Goal: Task Accomplishment & Management: Manage account settings

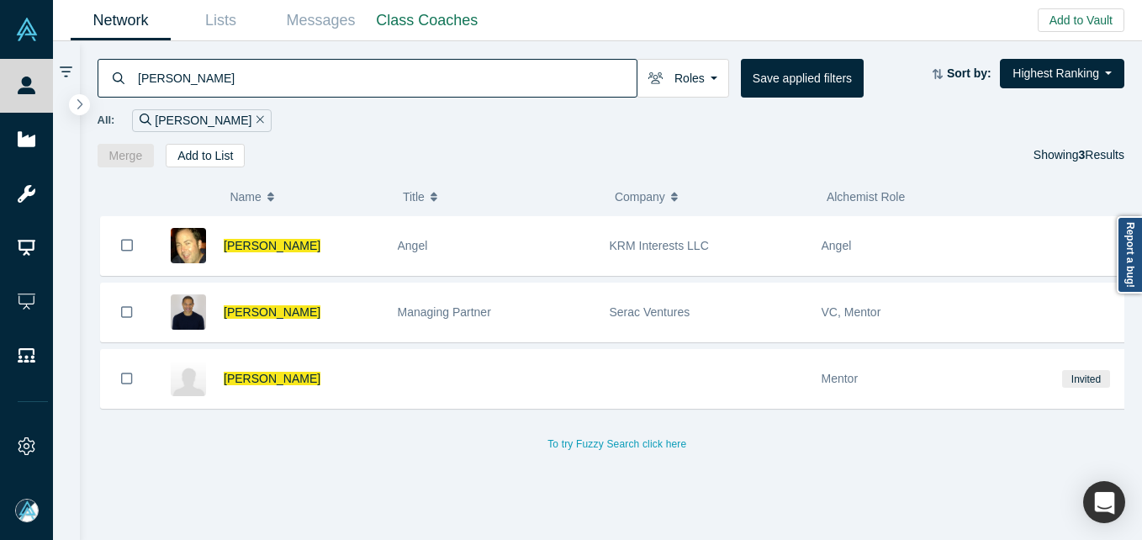
click at [274, 65] on input "[PERSON_NAME]" at bounding box center [386, 78] width 500 height 40
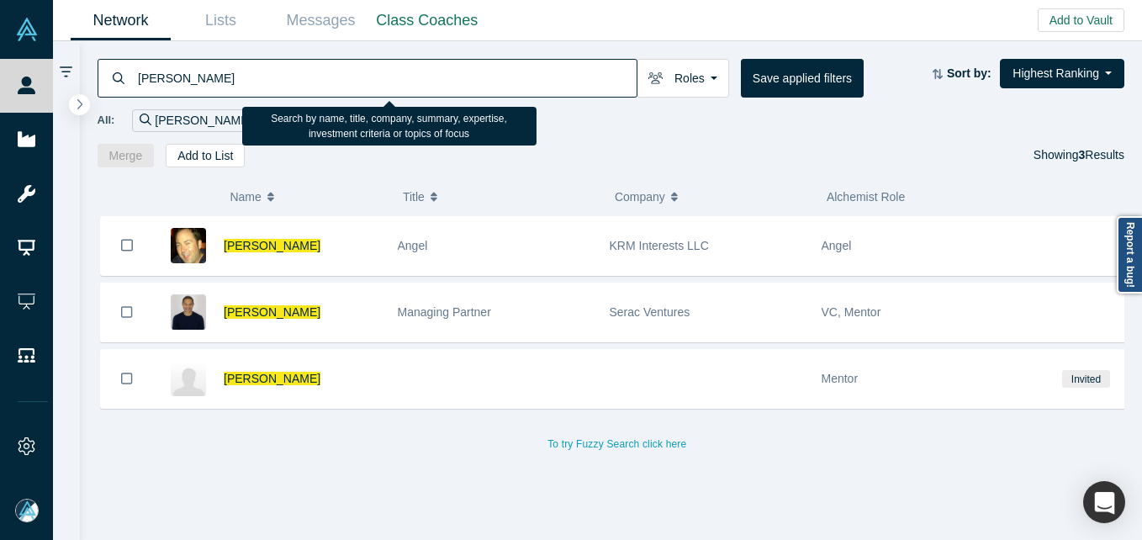
drag, startPoint x: 274, startPoint y: 65, endPoint x: 264, endPoint y: 70, distance: 11.3
click at [273, 66] on input "[PERSON_NAME]" at bounding box center [386, 78] width 500 height 40
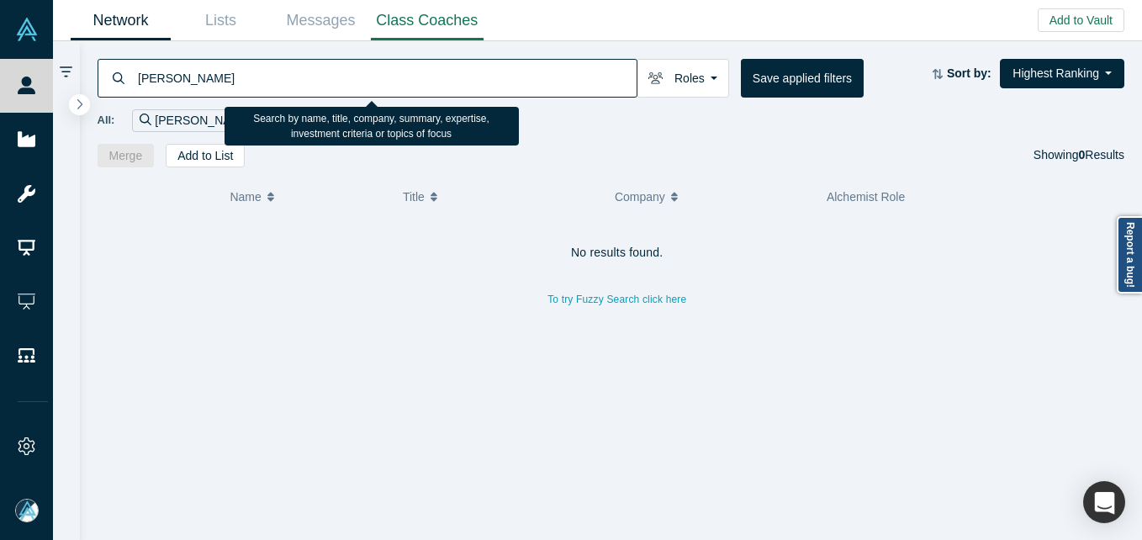
type input "[PERSON_NAME]"
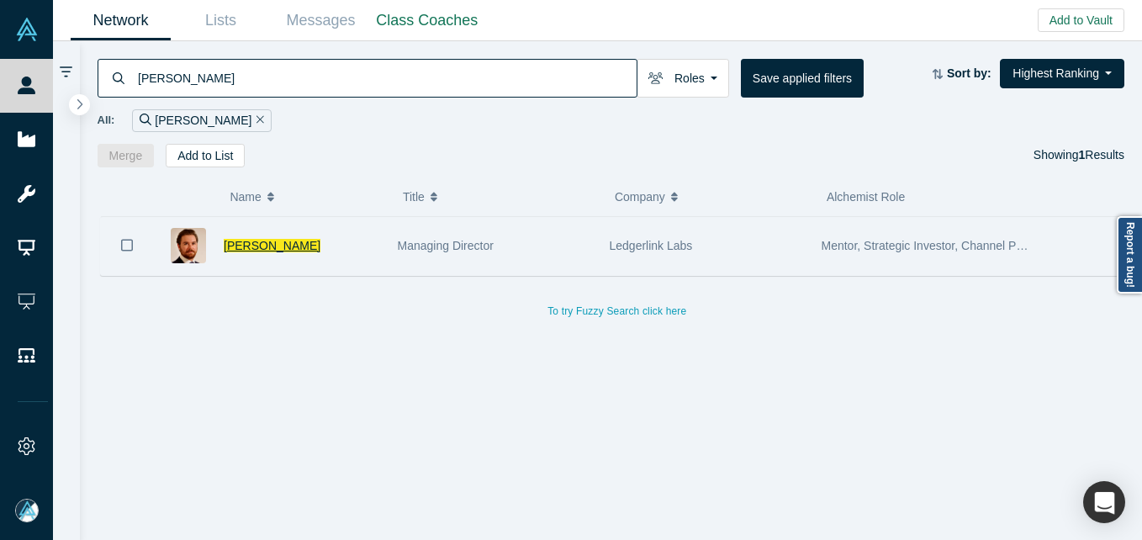
click at [291, 246] on span "[PERSON_NAME]" at bounding box center [272, 245] width 97 height 13
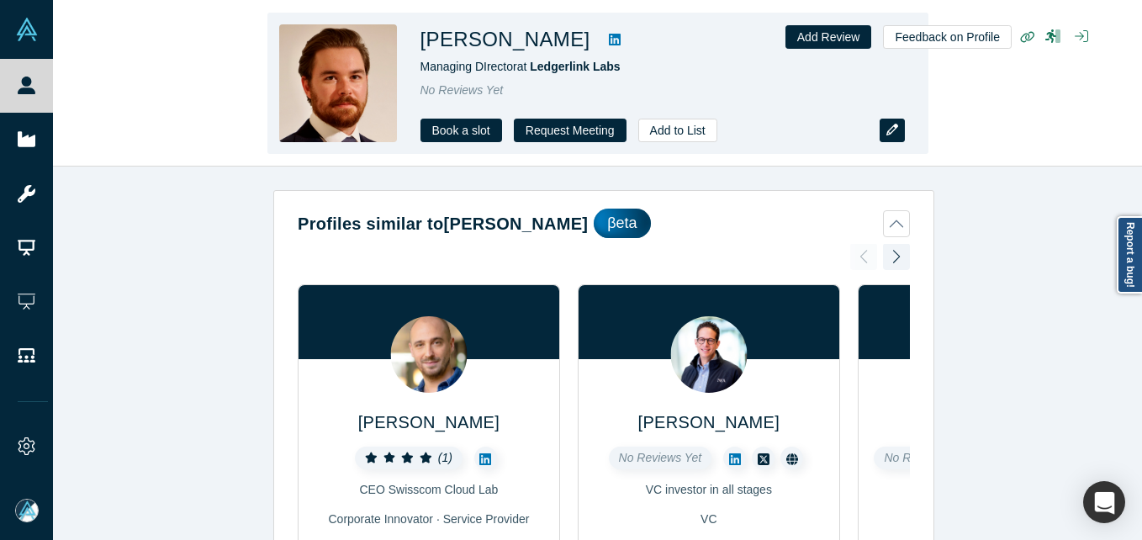
click at [891, 131] on icon "button" at bounding box center [893, 130] width 12 height 12
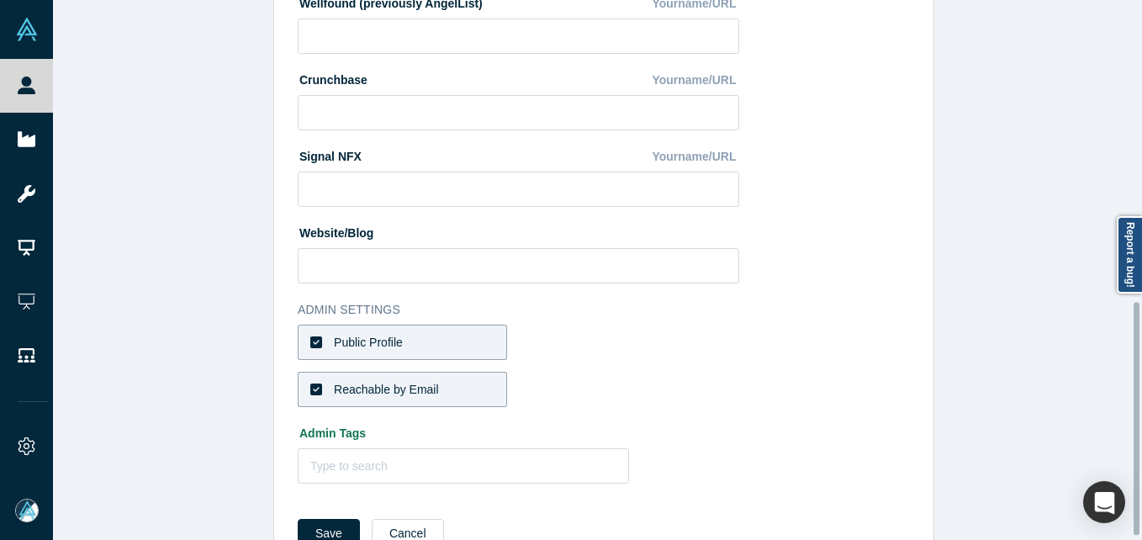
scroll to position [707, 0]
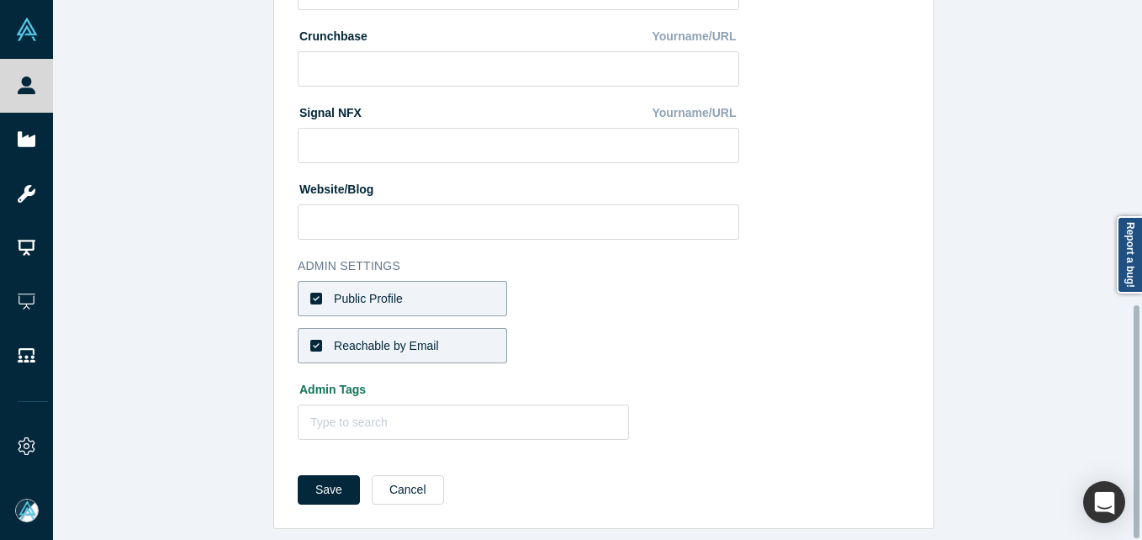
click at [423, 284] on label "Public Profile" at bounding box center [402, 298] width 209 height 35
click at [0, 0] on input "Public Profile" at bounding box center [0, 0] width 0 height 0
click at [407, 337] on div "Reachable by Email" at bounding box center [386, 346] width 105 height 18
click at [0, 0] on input "Reachable by Email" at bounding box center [0, 0] width 0 height 0
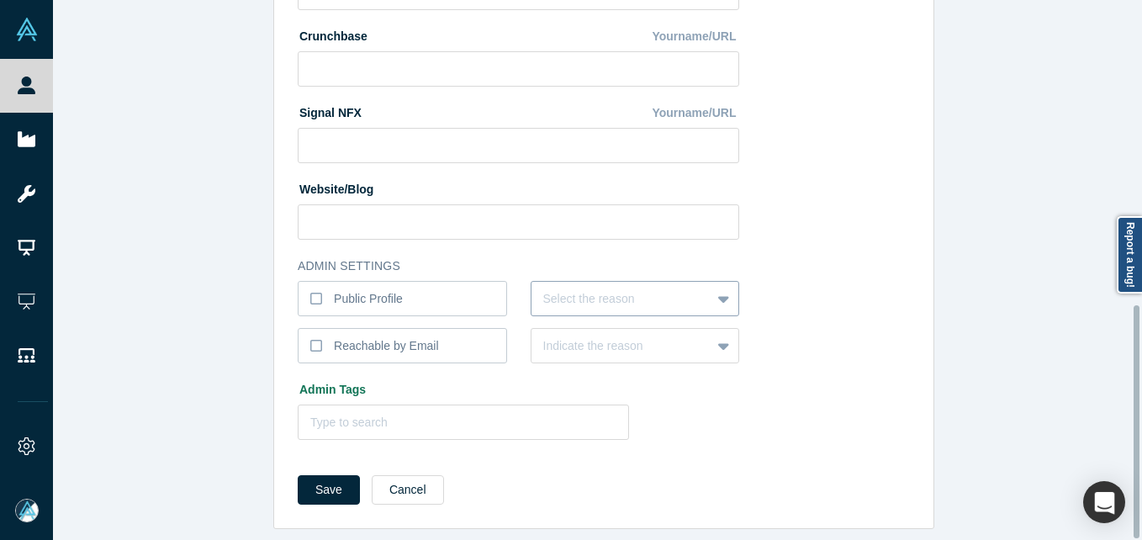
click at [568, 300] on div "Select the reason" at bounding box center [635, 298] width 209 height 35
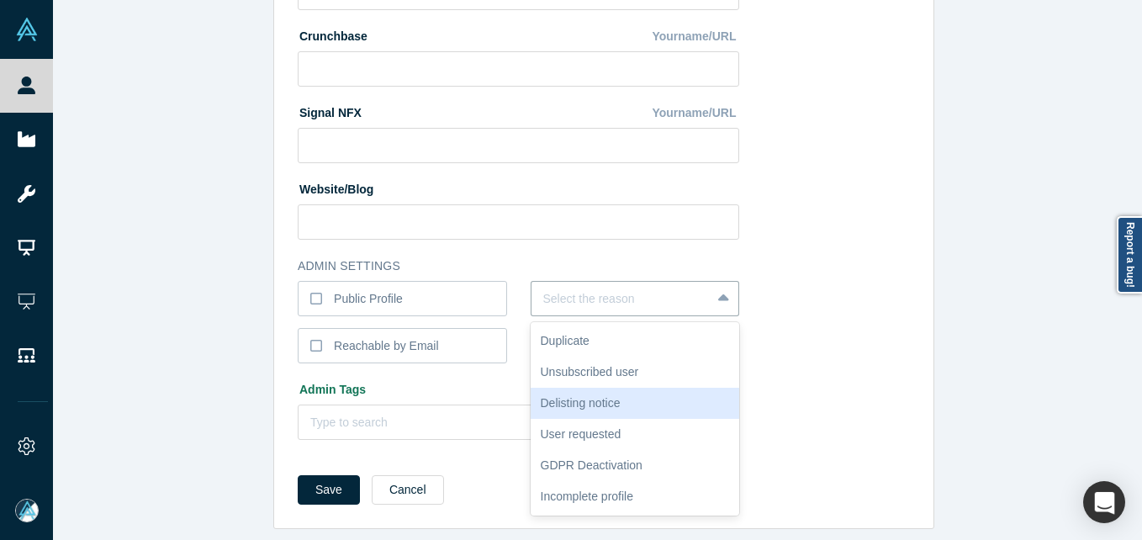
click at [628, 388] on div "Delisting notice" at bounding box center [635, 403] width 209 height 31
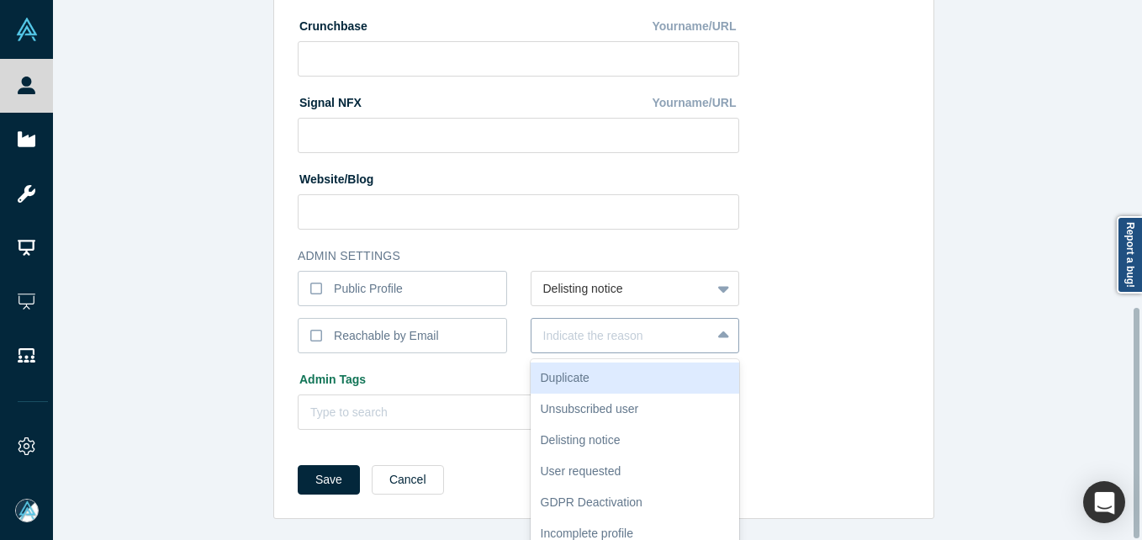
click at [615, 338] on div "Indicate the reason" at bounding box center [635, 335] width 209 height 35
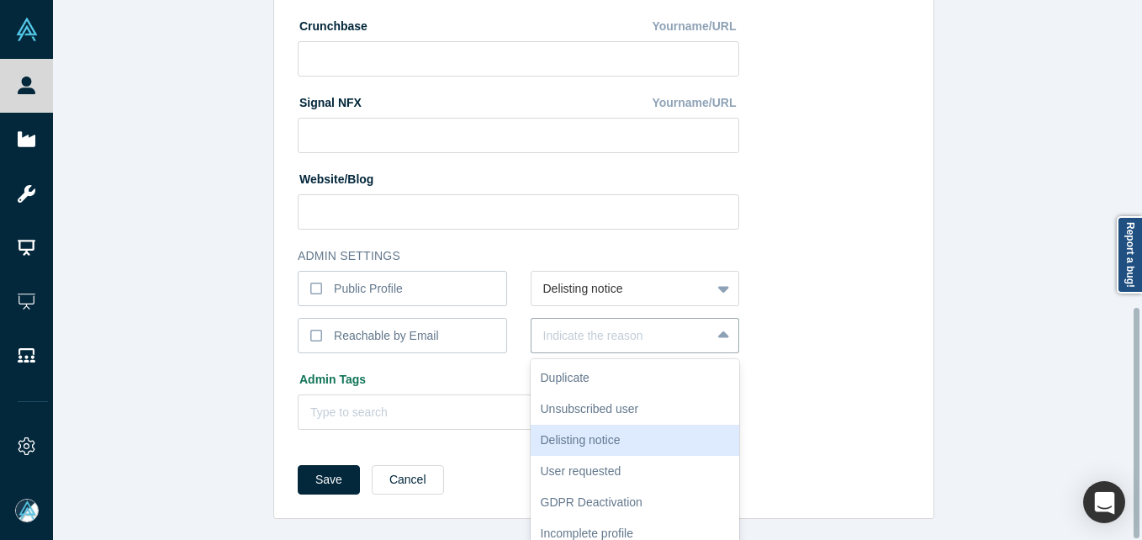
click at [587, 425] on div "Delisting notice" at bounding box center [635, 440] width 209 height 31
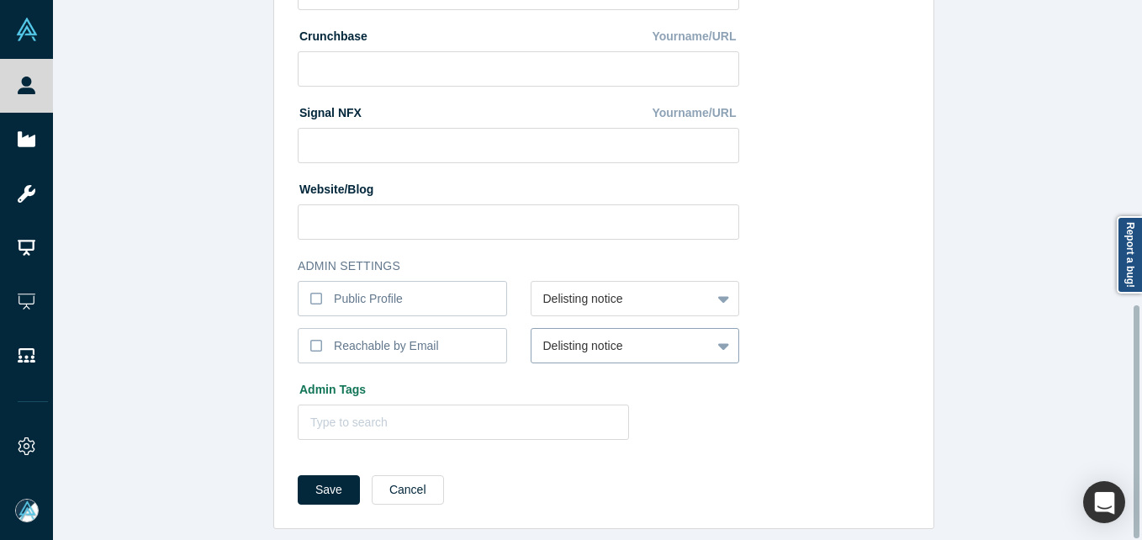
click at [675, 336] on div at bounding box center [621, 346] width 156 height 21
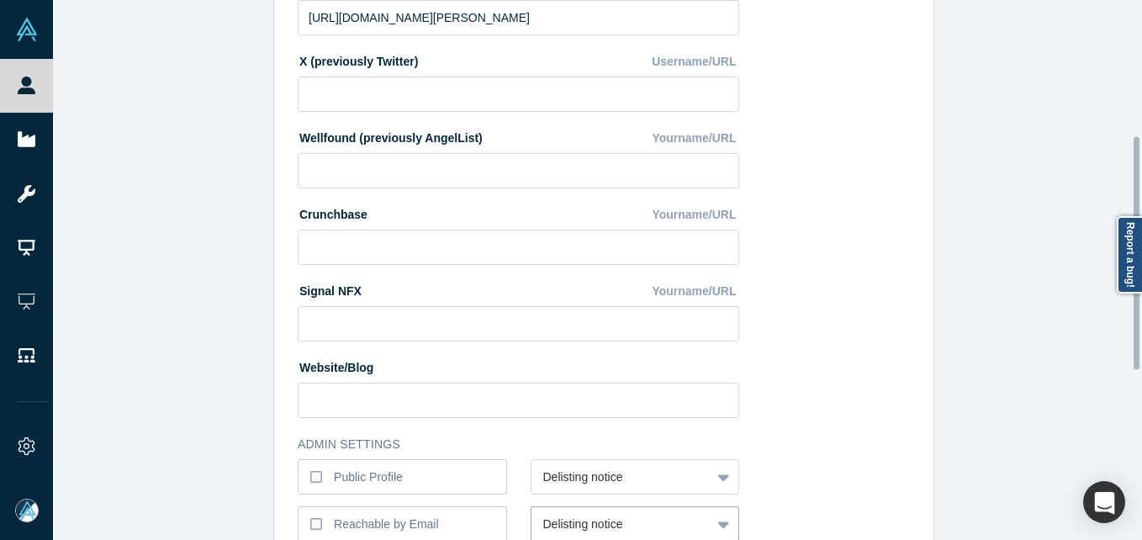
scroll to position [707, 0]
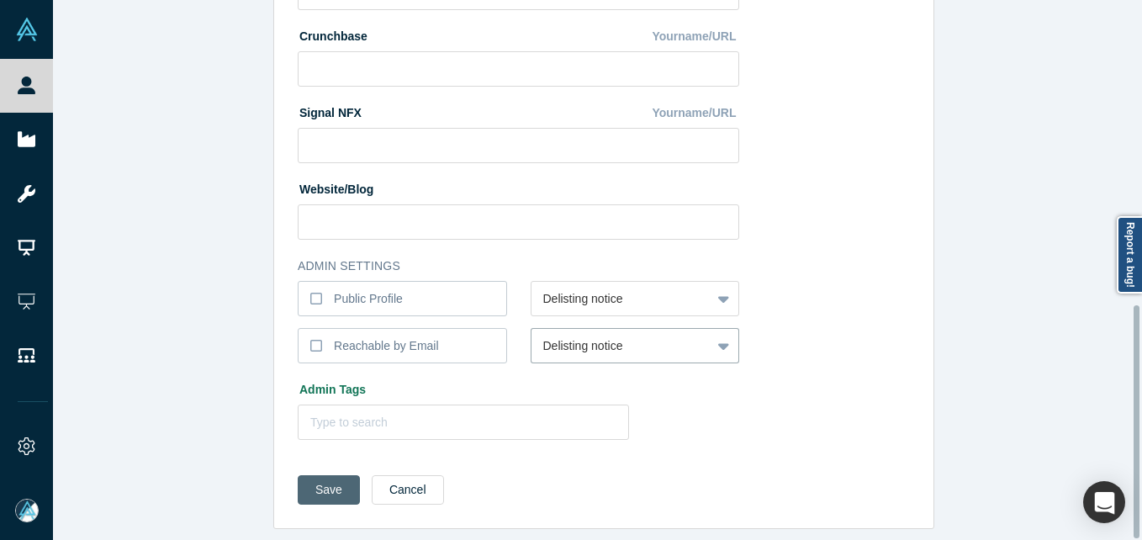
click at [326, 481] on button "Save" at bounding box center [329, 489] width 62 height 29
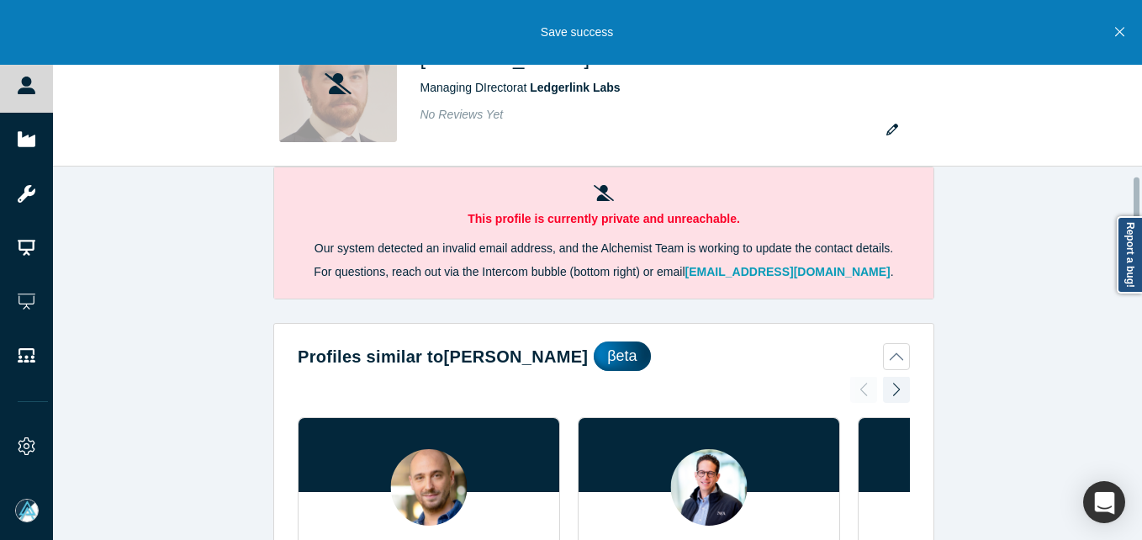
scroll to position [0, 0]
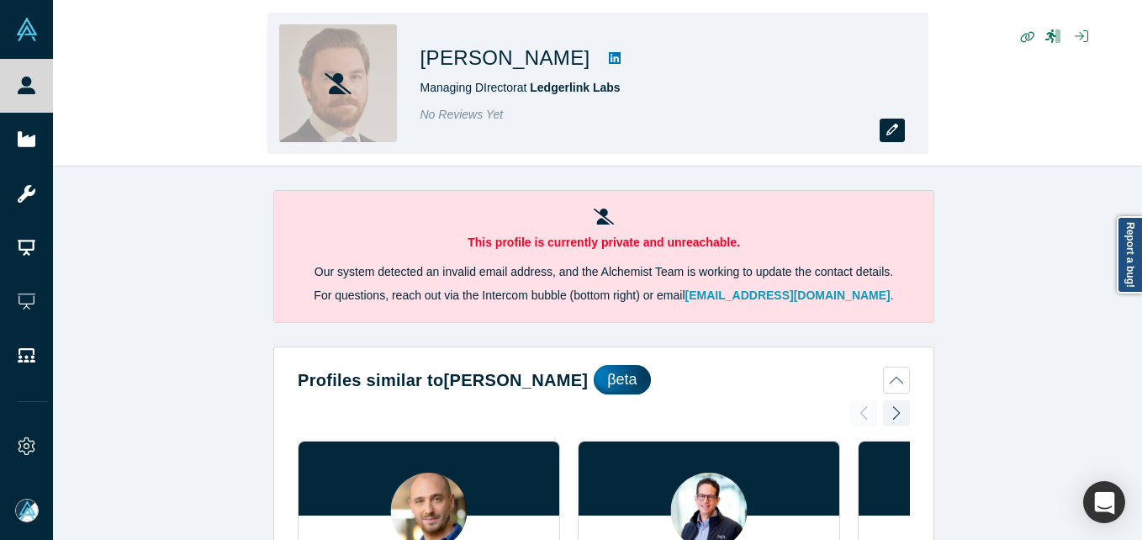
click at [896, 124] on icon "button" at bounding box center [893, 130] width 12 height 12
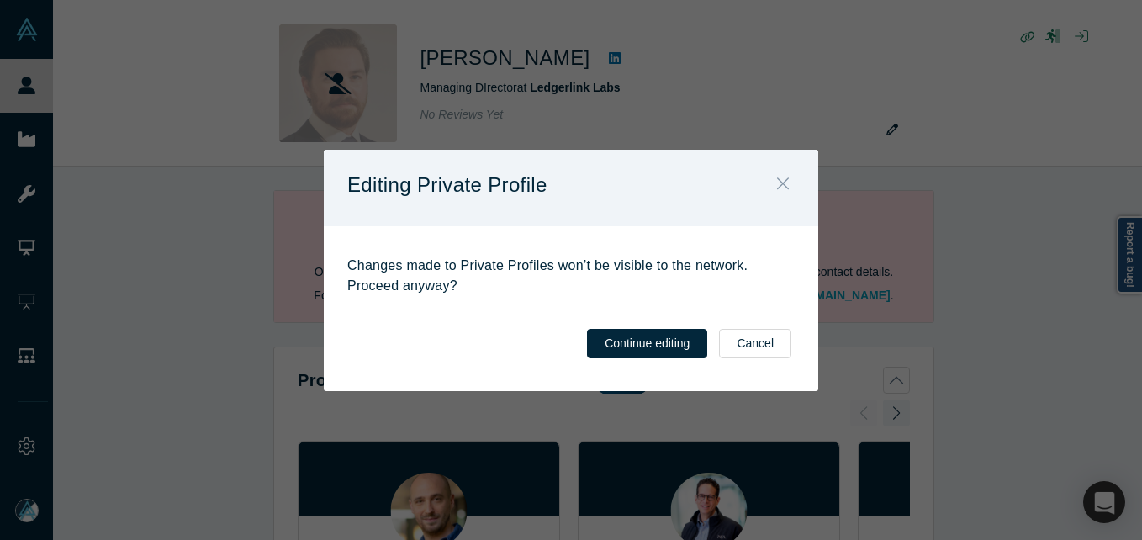
click at [781, 183] on icon "Close" at bounding box center [783, 183] width 12 height 19
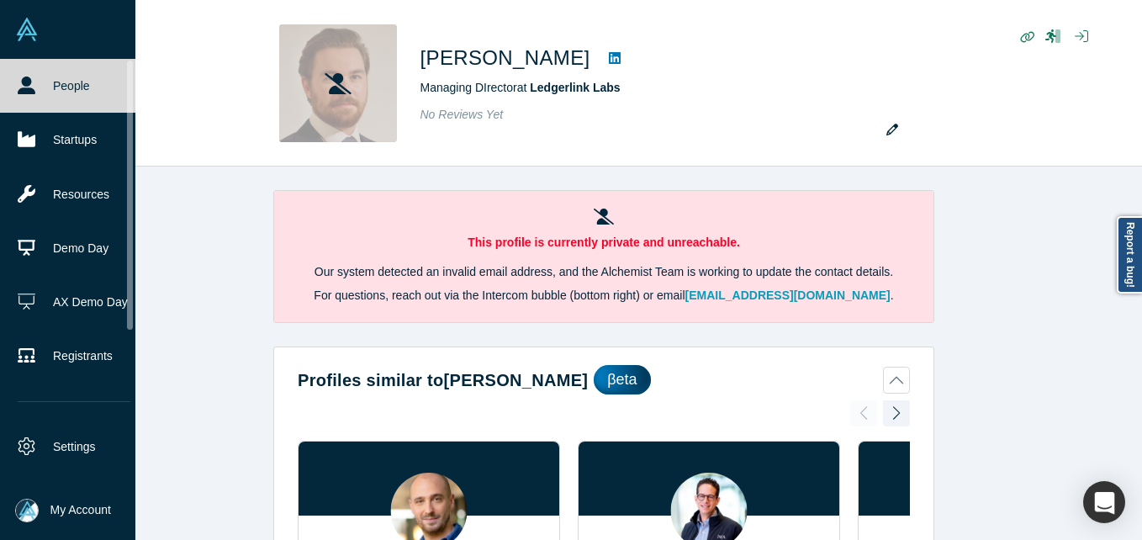
click at [21, 78] on icon at bounding box center [27, 86] width 18 height 18
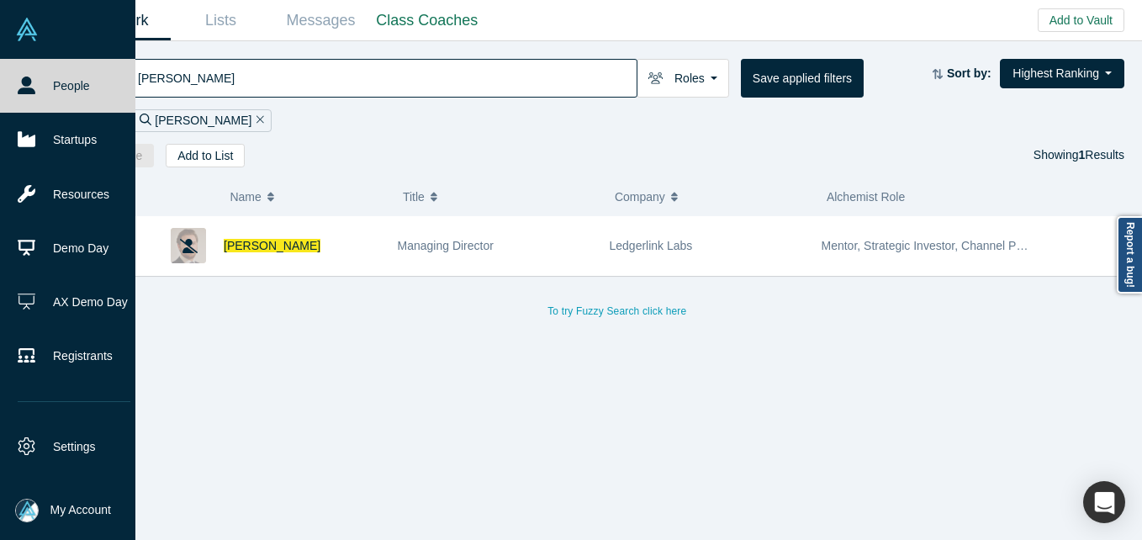
drag, startPoint x: 10, startPoint y: 82, endPoint x: 452, endPoint y: 1, distance: 448.9
click at [12, 82] on link "People" at bounding box center [74, 86] width 148 height 54
